Goal: Information Seeking & Learning: Find specific fact

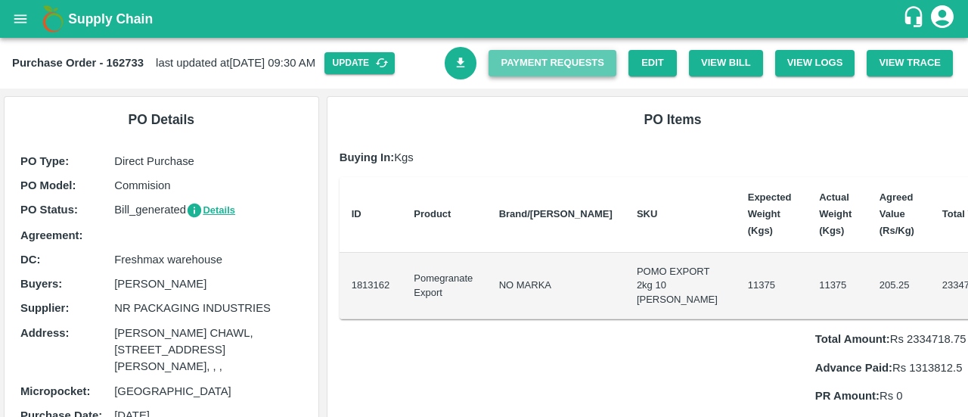
click at [598, 55] on link "Payment Requests" at bounding box center [553, 63] width 128 height 26
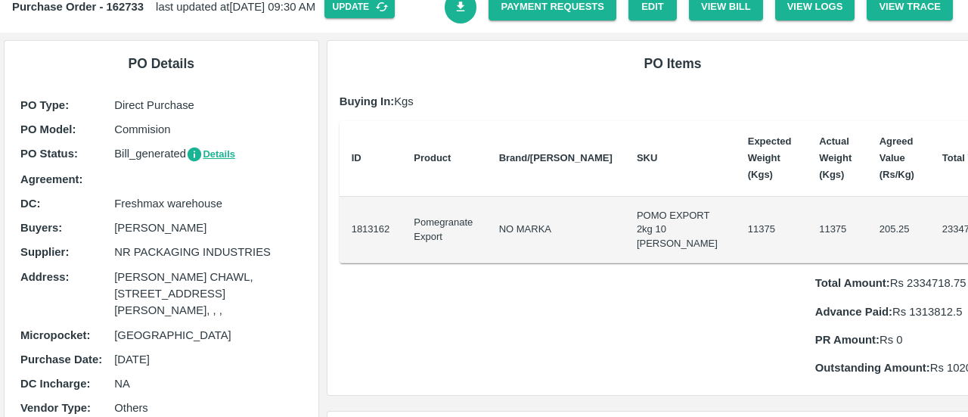
click at [879, 291] on p "Total Amount: Rs 2334718.75" at bounding box center [911, 283] width 191 height 17
copy p "2334718.75"
click at [879, 291] on p "Total Amount: Rs 2334718.75" at bounding box center [911, 283] width 191 height 17
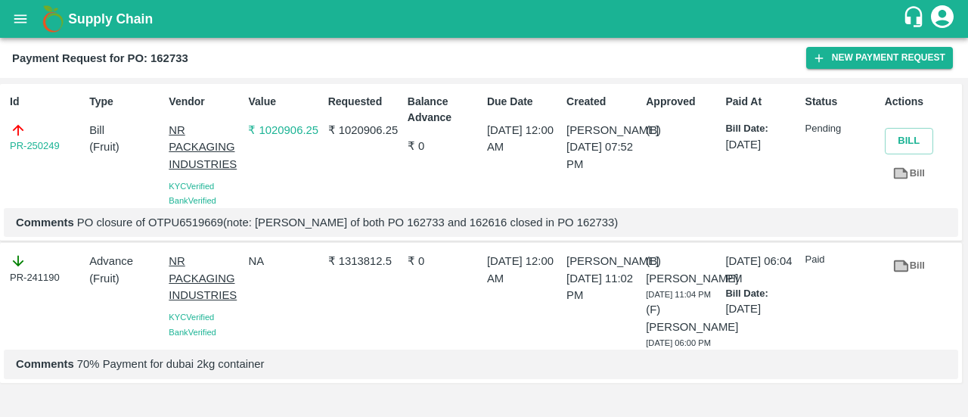
click at [204, 220] on p "Comments PO closure of OTPU6519669(note: Patti value of both PO 162733 and 1626…" at bounding box center [481, 222] width 931 height 17
copy p "OTPU6519669"
click at [397, 228] on p "Comments PO closure of OTPU6519669(note: Patti value of both PO 162733 and 1626…" at bounding box center [481, 222] width 931 height 17
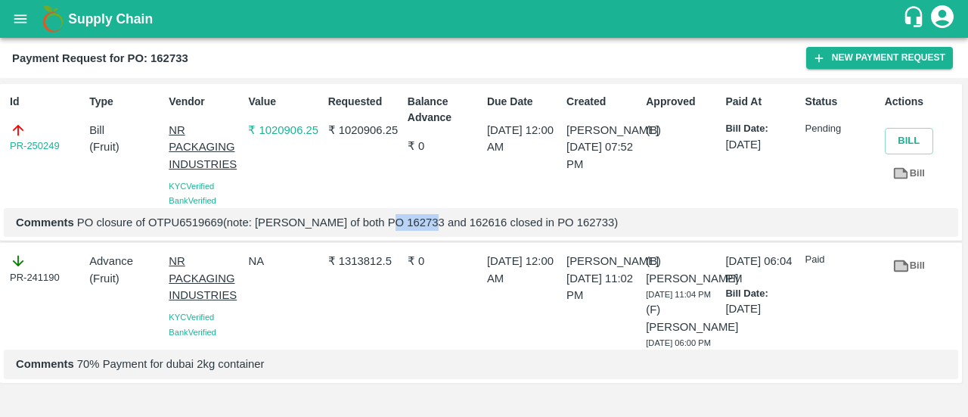
copy p "162733"
click at [563, 228] on p "Comments PO closure of OTPU6519669(note: Patti value of both PO 162733 and 1626…" at bounding box center [481, 222] width 931 height 17
click at [454, 215] on p "Comments PO closure of OTPU6519669(note: Patti value of both PO 162733 and 1626…" at bounding box center [481, 222] width 931 height 17
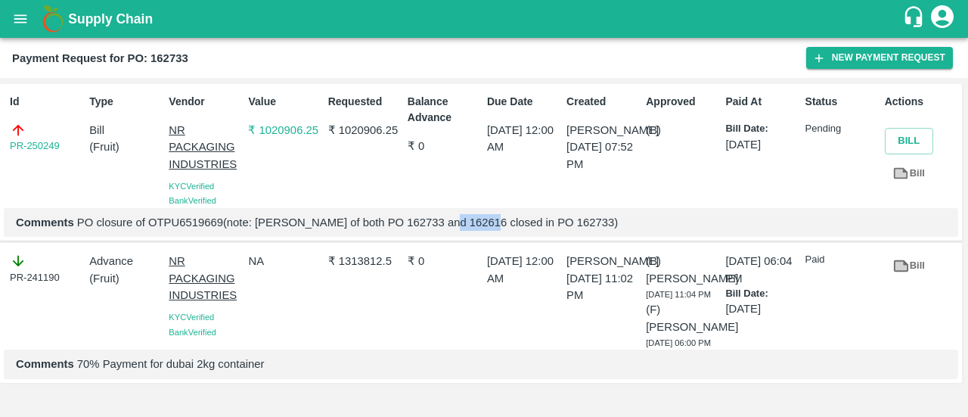
copy p "162616"
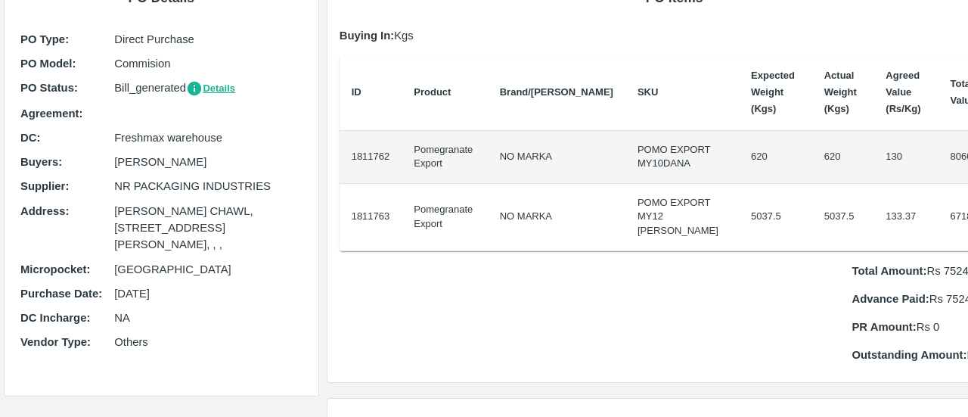
scroll to position [123, 0]
click at [902, 278] on p "Total Amount: Rs 752446.34" at bounding box center [930, 270] width 157 height 17
copy p "752446.34"
click at [902, 278] on p "Total Amount: Rs 752446.34" at bounding box center [930, 270] width 157 height 17
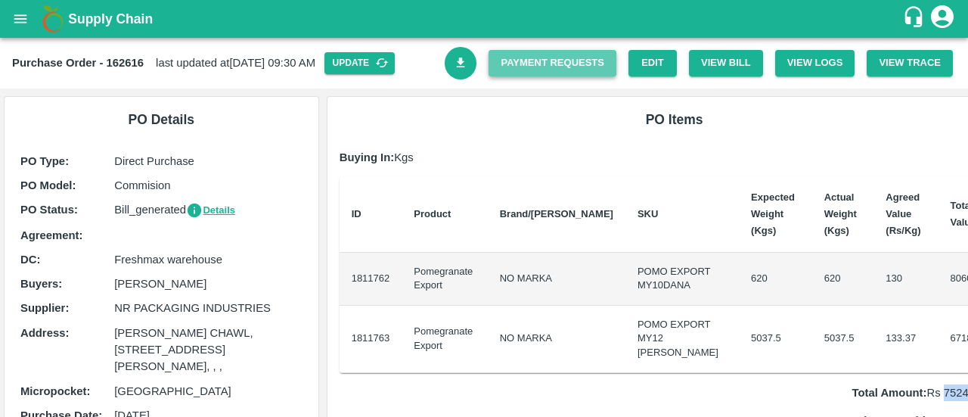
click at [613, 64] on link "Payment Requests" at bounding box center [553, 63] width 128 height 26
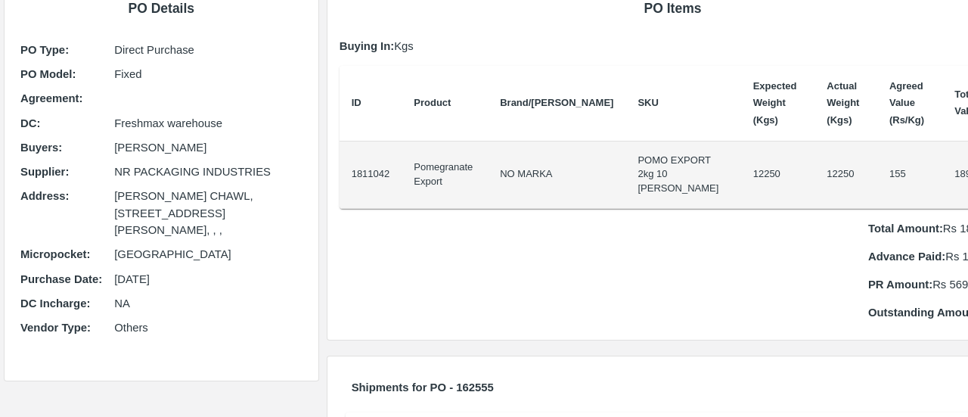
scroll to position [106, 0]
click at [911, 228] on p "Total Amount: Rs 1898750" at bounding box center [938, 227] width 138 height 17
copy p "1898750"
click at [911, 228] on p "Total Amount: Rs 1898750" at bounding box center [938, 227] width 138 height 17
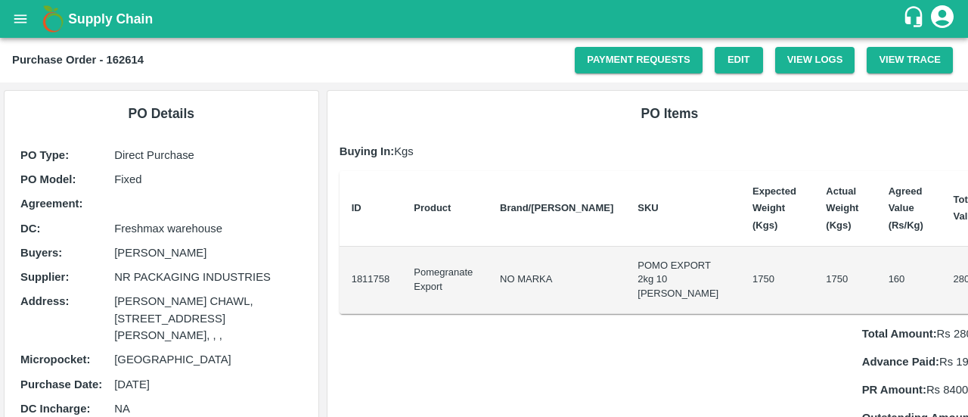
scroll to position [162, 0]
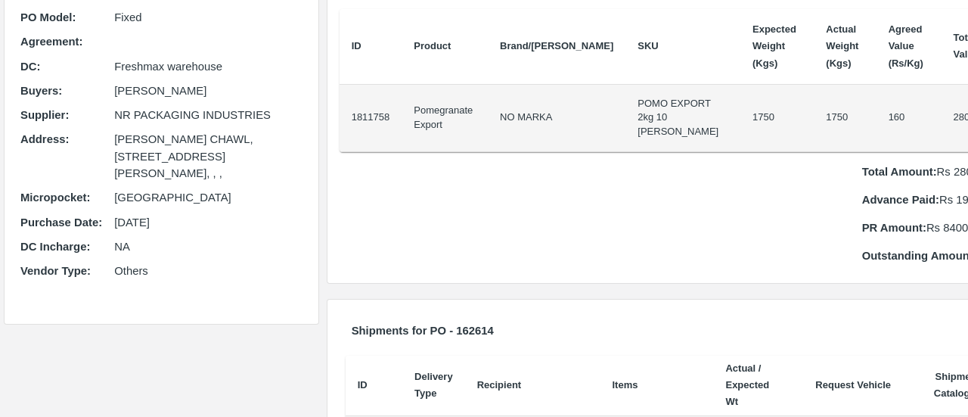
click at [915, 176] on p "Total Amount: Rs 280000" at bounding box center [932, 171] width 138 height 17
copy p "280000"
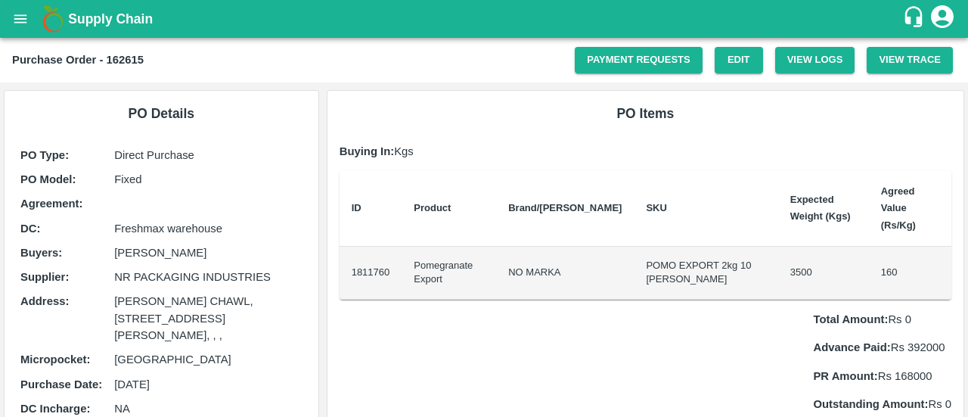
scroll to position [24, 0]
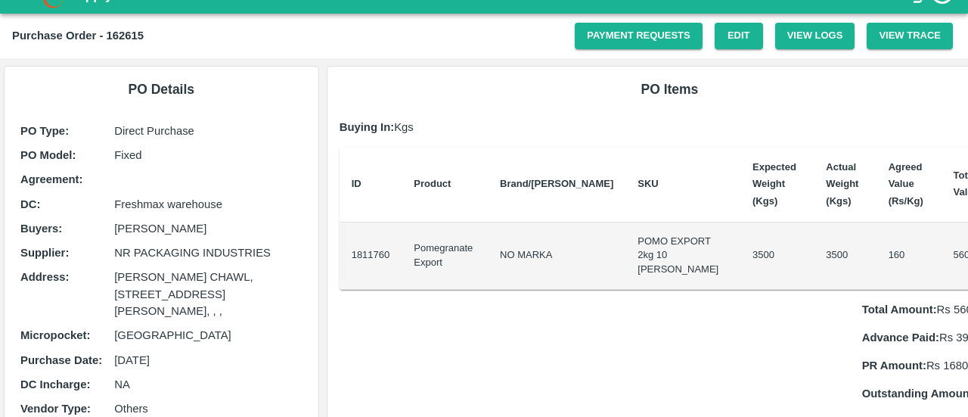
click at [905, 301] on p "Total Amount: Rs 560000" at bounding box center [932, 309] width 138 height 17
copy p "560000"
